Goal: Task Accomplishment & Management: Manage account settings

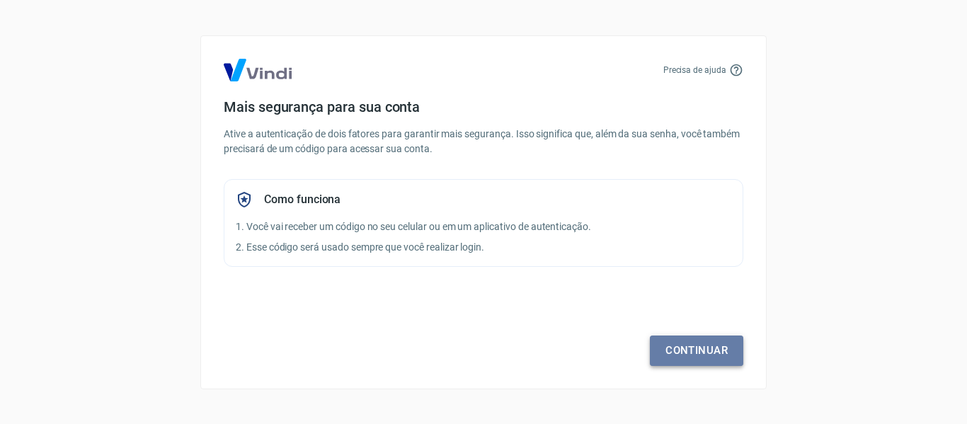
click at [711, 344] on link "Continuar" at bounding box center [696, 350] width 93 height 30
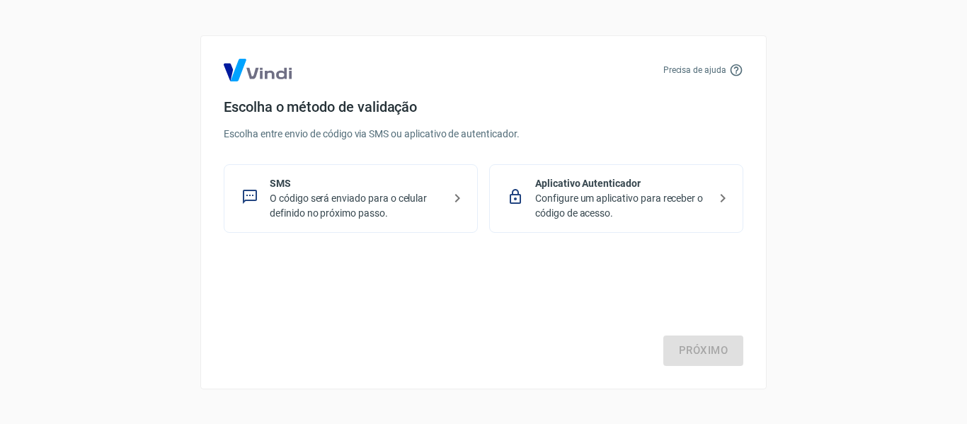
click at [375, 193] on p "O código será enviado para o celular definido no próximo passo." at bounding box center [356, 206] width 173 height 30
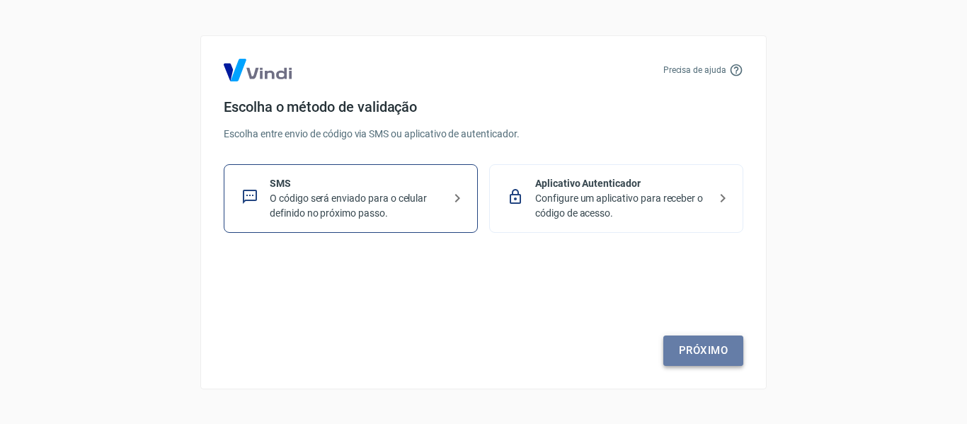
click at [695, 346] on link "Próximo" at bounding box center [703, 350] width 80 height 30
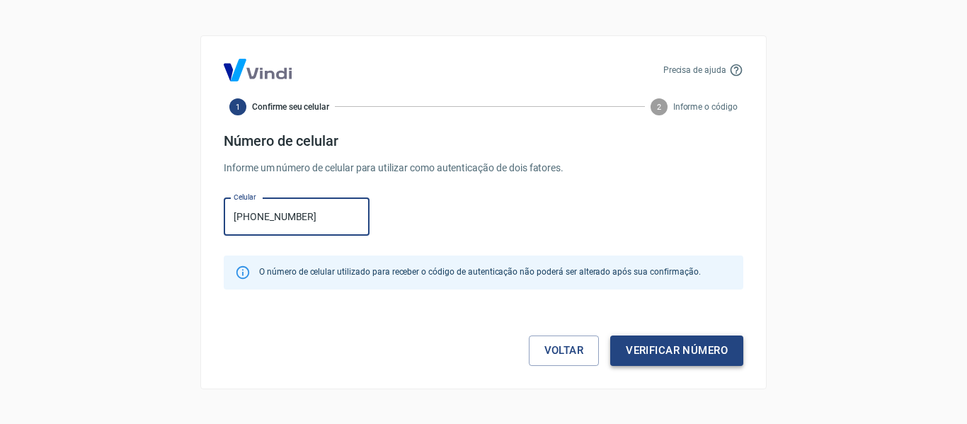
type input "[PHONE_NUMBER]"
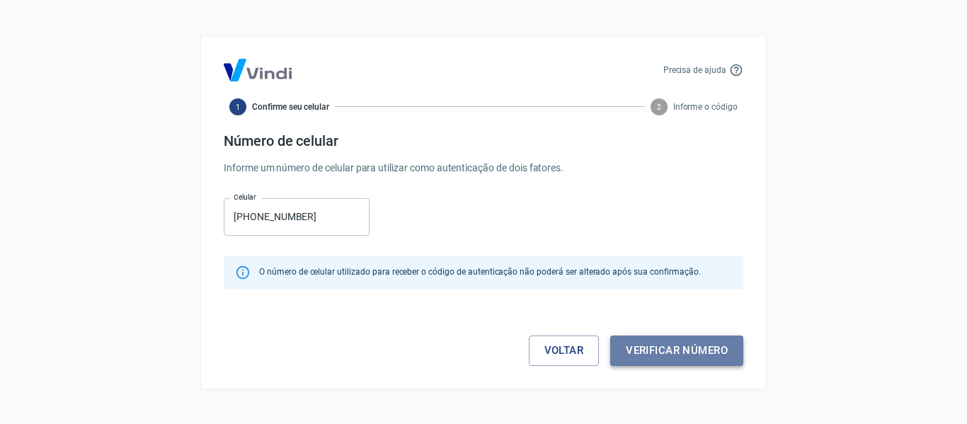
click at [699, 352] on button "Verificar número" at bounding box center [676, 350] width 133 height 30
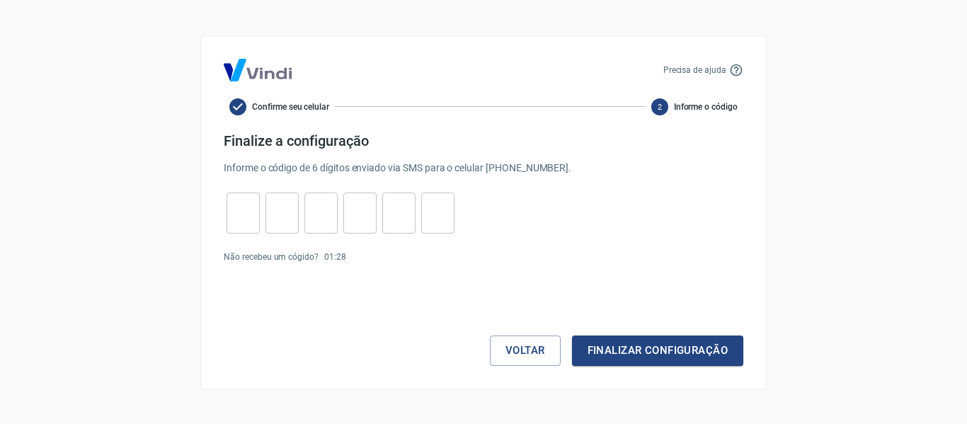
click at [231, 219] on input "tel" at bounding box center [242, 212] width 33 height 30
type input "1"
type input "2"
type input "6"
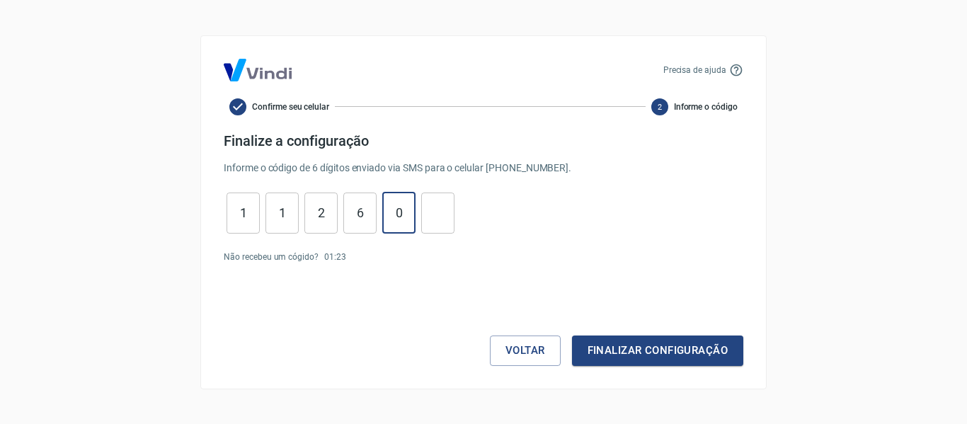
type input "0"
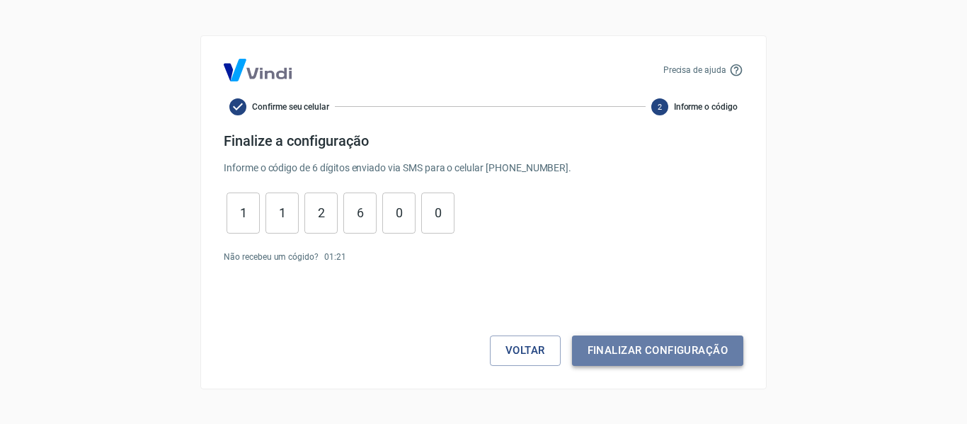
click at [644, 347] on button "Finalizar configuração" at bounding box center [657, 350] width 171 height 30
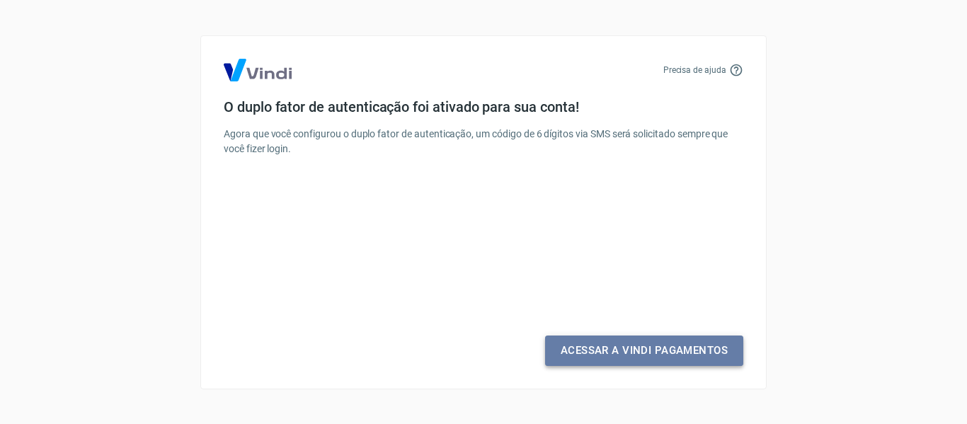
click at [654, 348] on link "Acessar a Vindi Pagamentos" at bounding box center [644, 350] width 198 height 30
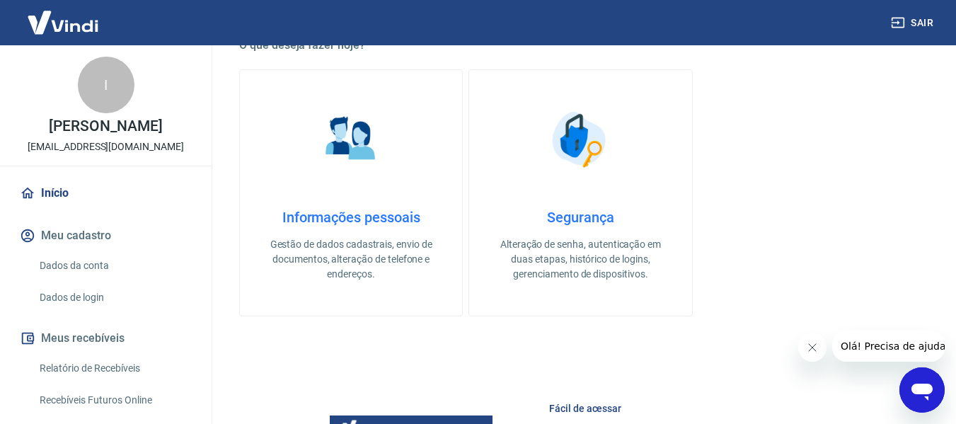
scroll to position [425, 0]
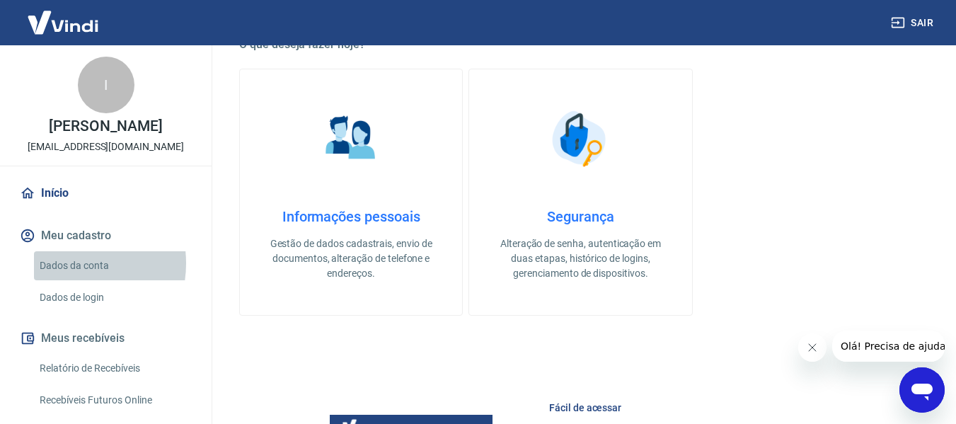
click at [67, 278] on link "Dados da conta" at bounding box center [114, 265] width 161 height 29
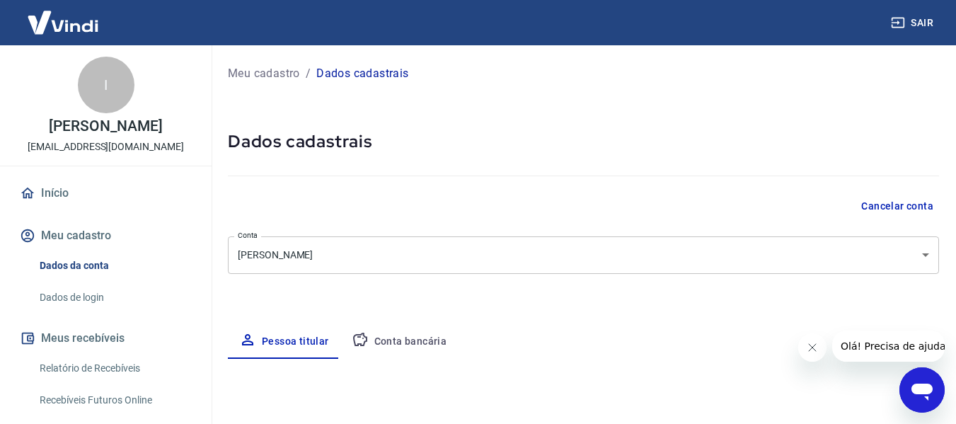
select select "SP"
select select "business"
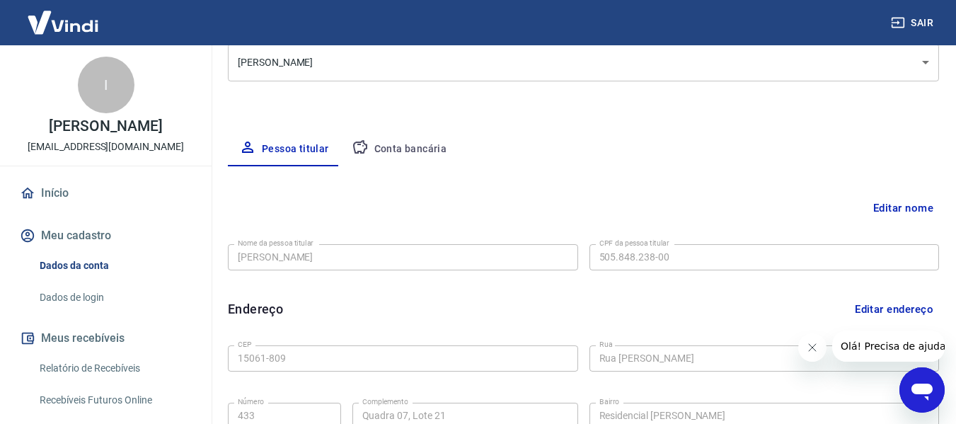
scroll to position [212, 0]
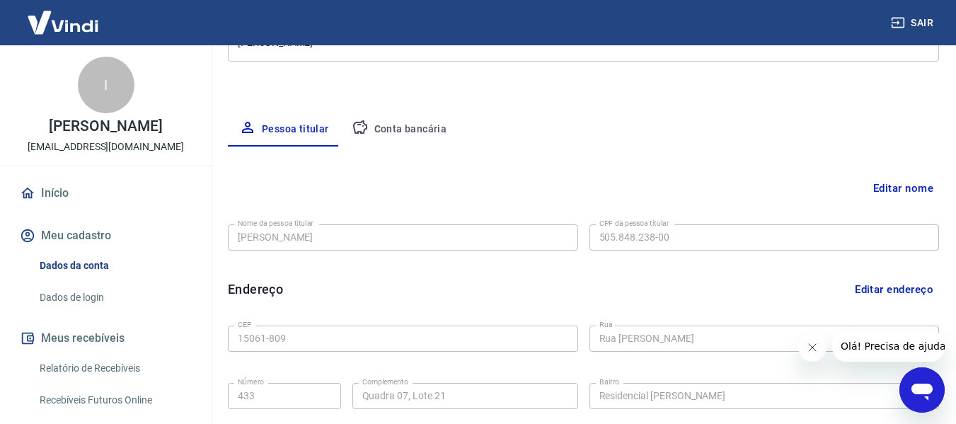
click at [413, 129] on button "Conta bancária" at bounding box center [399, 130] width 118 height 34
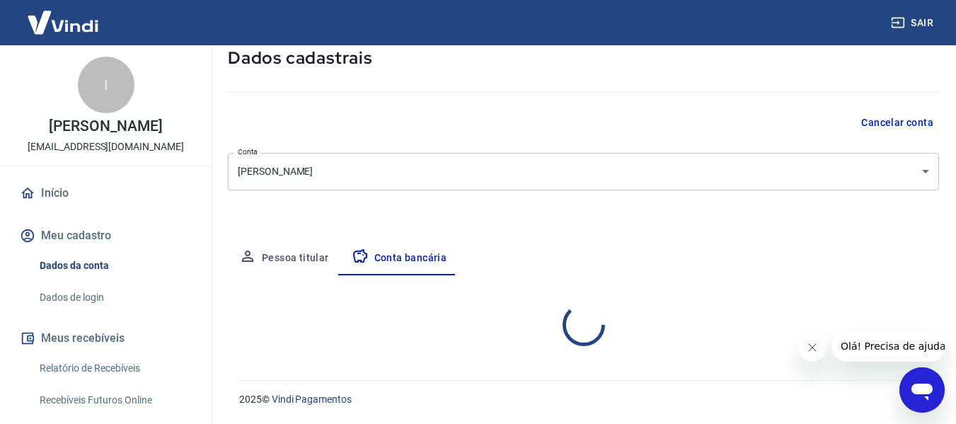
select select "1"
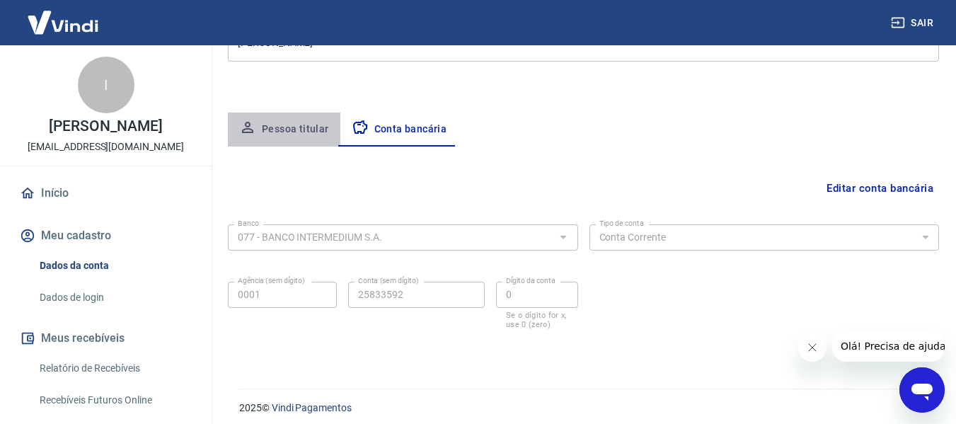
click at [306, 122] on button "Pessoa titular" at bounding box center [284, 130] width 113 height 34
select select "SP"
select select "business"
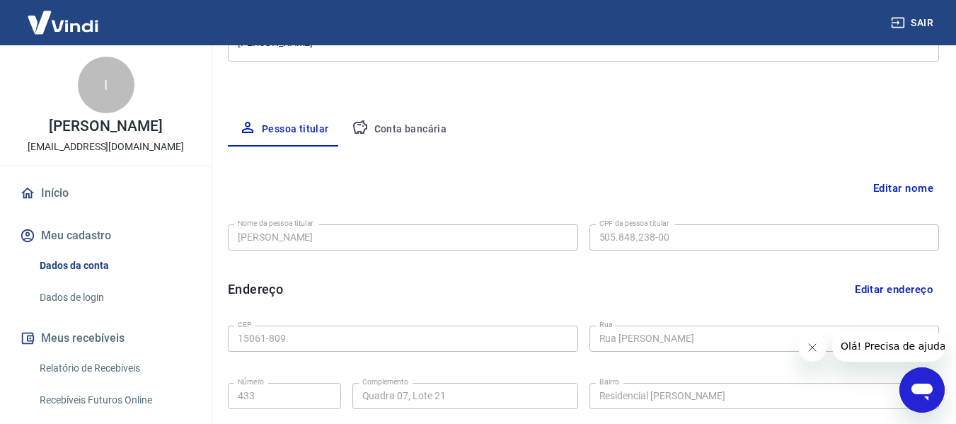
click at [88, 306] on link "Dados de login" at bounding box center [114, 297] width 161 height 29
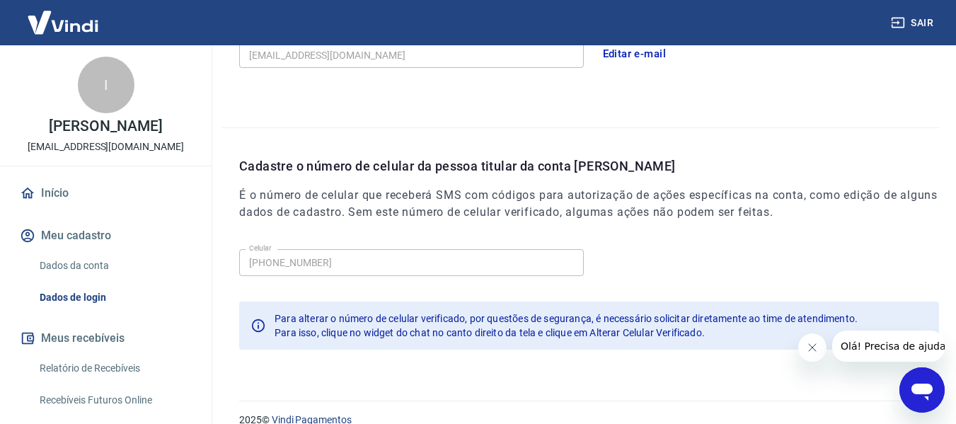
scroll to position [483, 0]
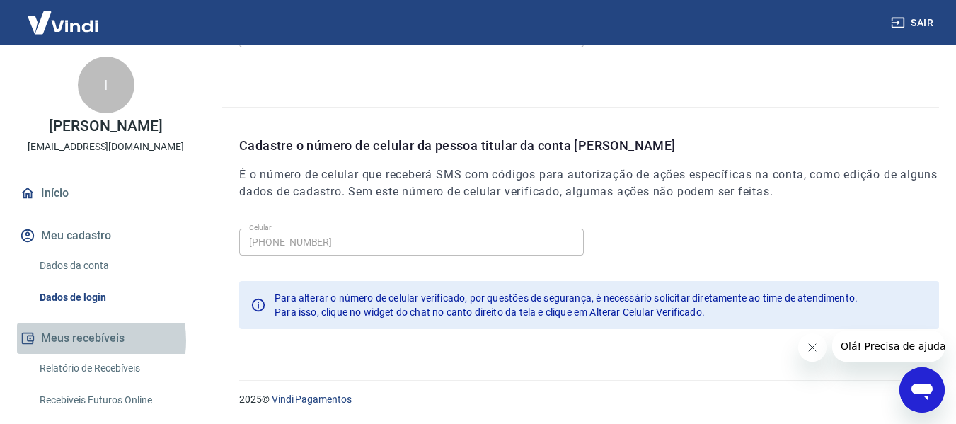
click at [76, 354] on button "Meus recebíveis" at bounding box center [106, 338] width 178 height 31
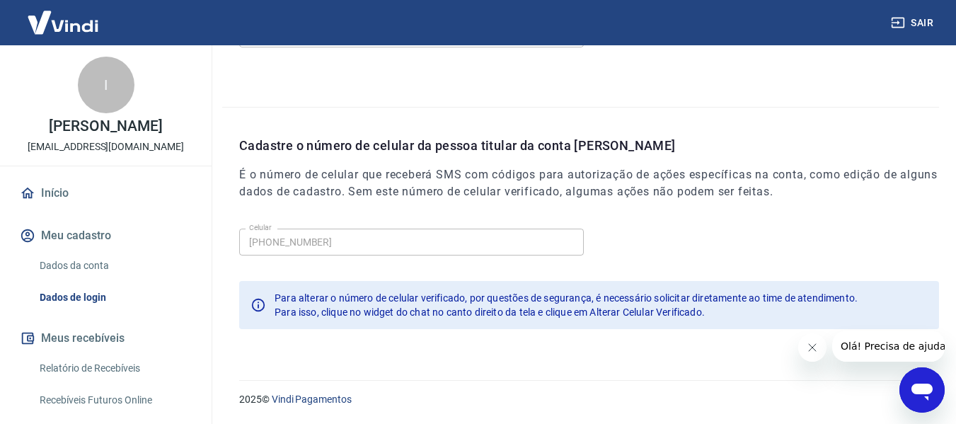
click at [76, 381] on link "Relatório de Recebíveis" at bounding box center [114, 368] width 161 height 29
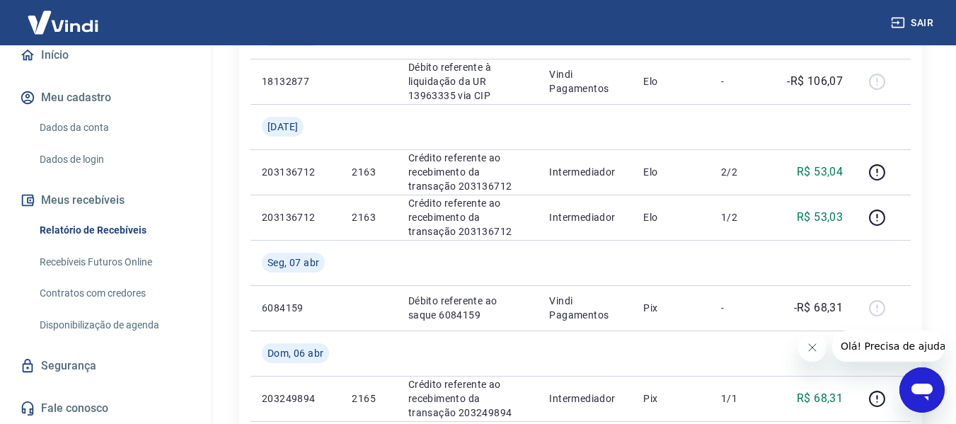
scroll to position [779, 0]
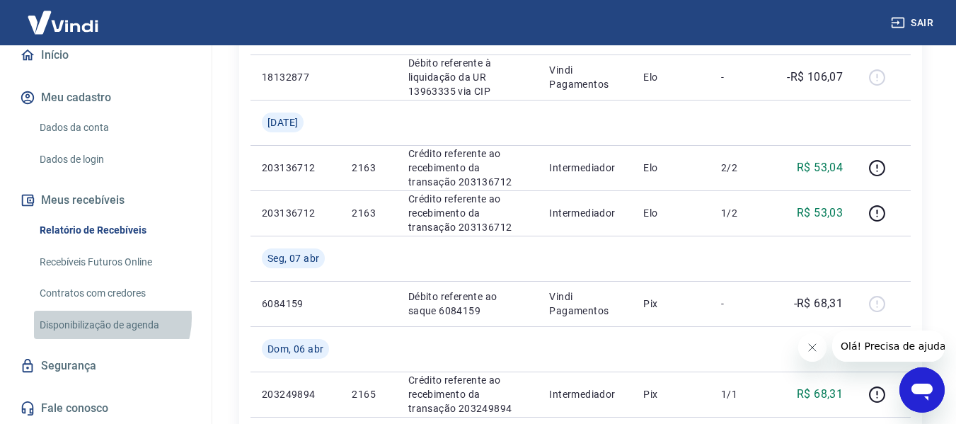
click at [111, 318] on link "Disponibilização de agenda" at bounding box center [114, 325] width 161 height 29
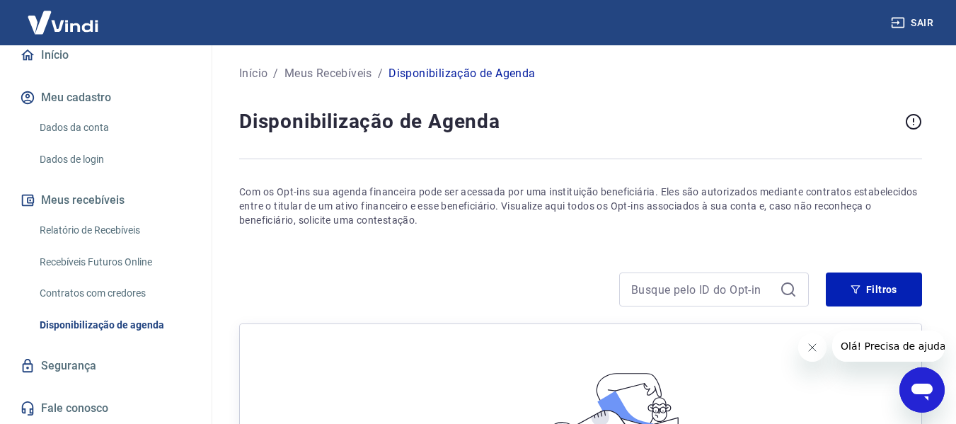
click at [57, 50] on link "Início" at bounding box center [106, 55] width 178 height 31
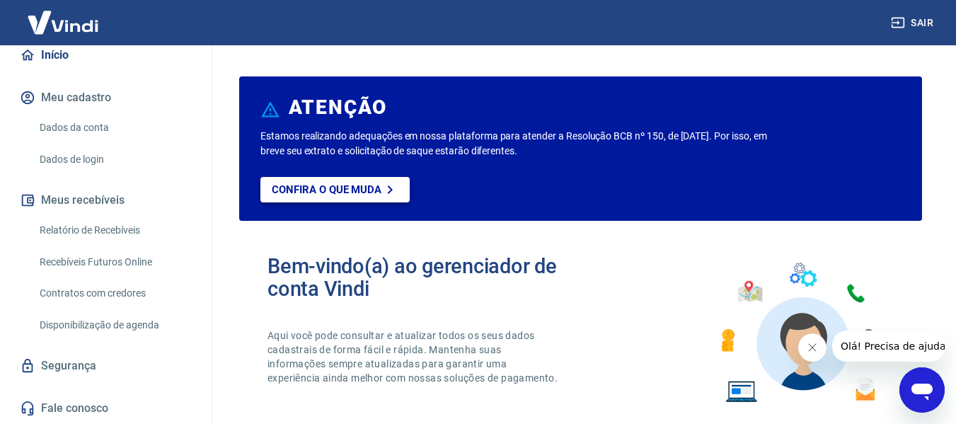
click at [331, 194] on p "Confira o que muda" at bounding box center [327, 189] width 110 height 13
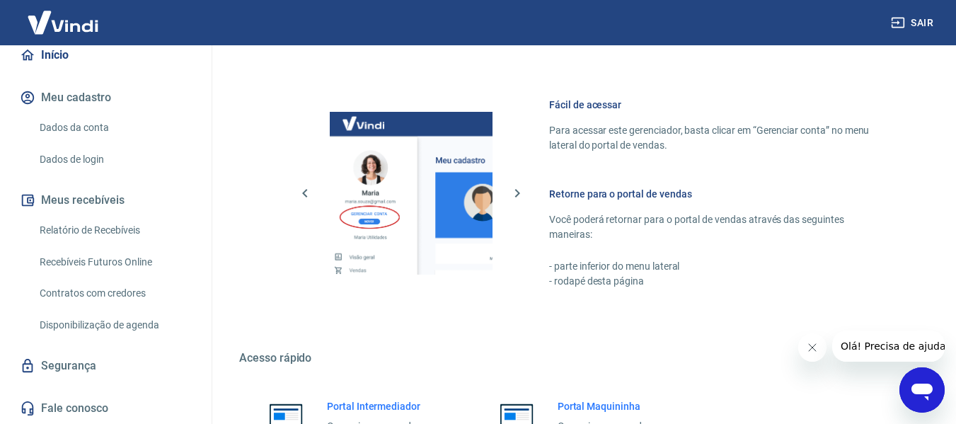
scroll to position [884, 0]
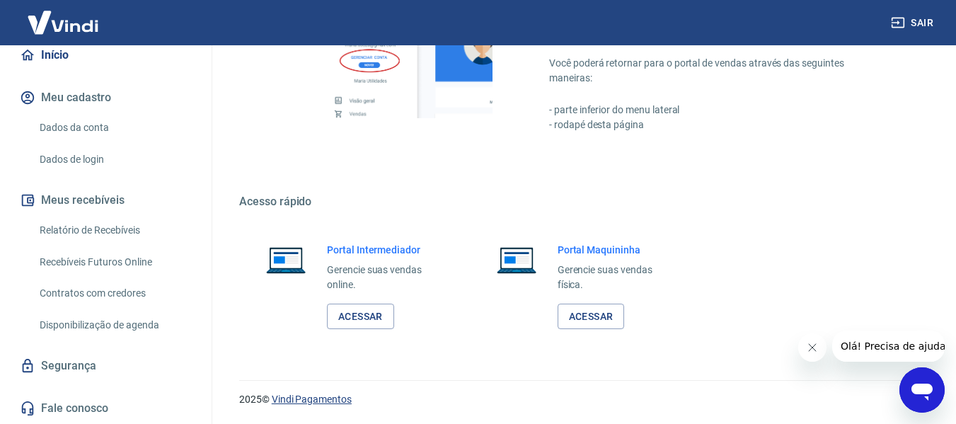
click at [326, 399] on link "Vindi Pagamentos" at bounding box center [312, 399] width 80 height 11
